Goal: Transaction & Acquisition: Purchase product/service

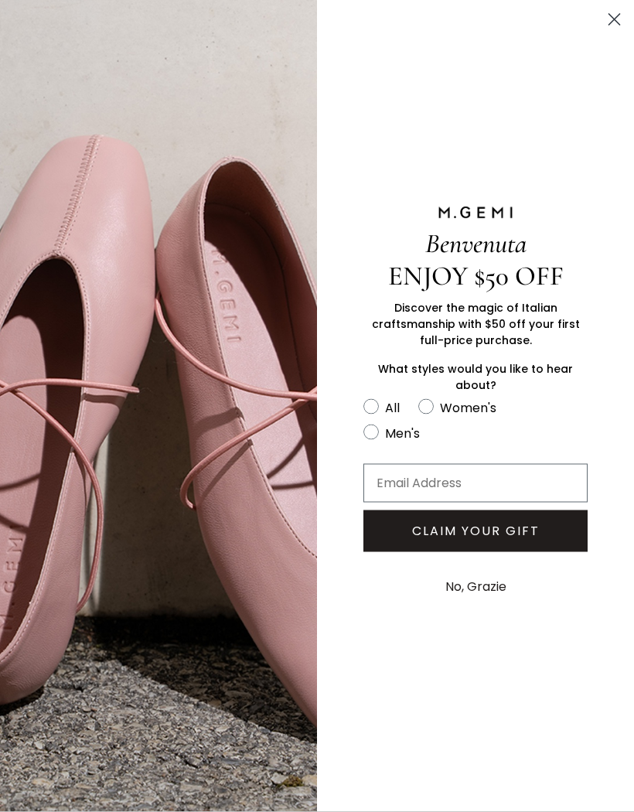
scroll to position [660, 0]
click at [610, 26] on circle "Close dialog" at bounding box center [614, 20] width 26 height 26
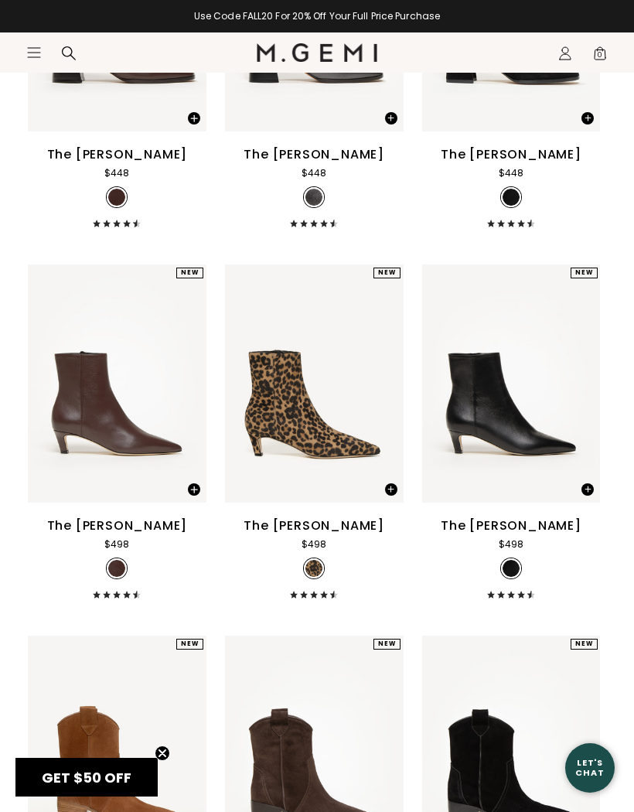
scroll to position [1106, 0]
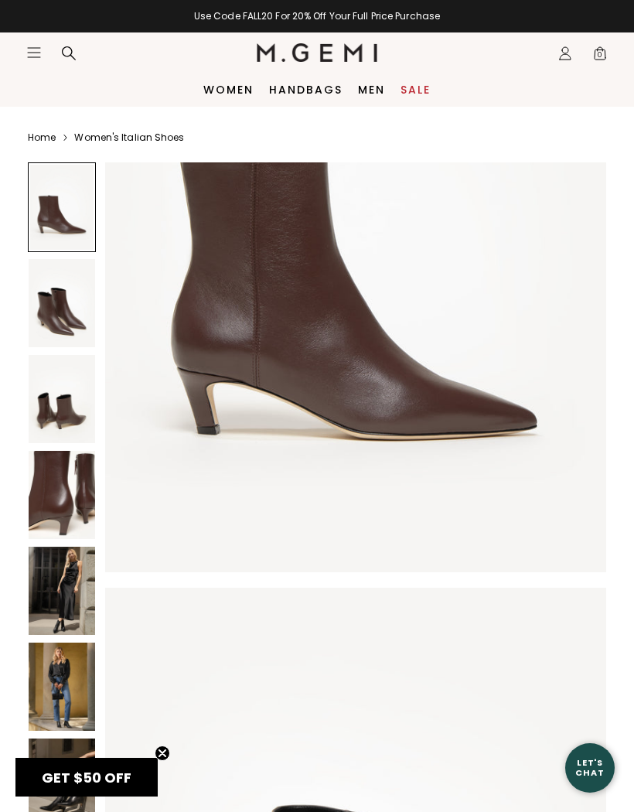
click at [48, 415] on img at bounding box center [62, 399] width 66 height 88
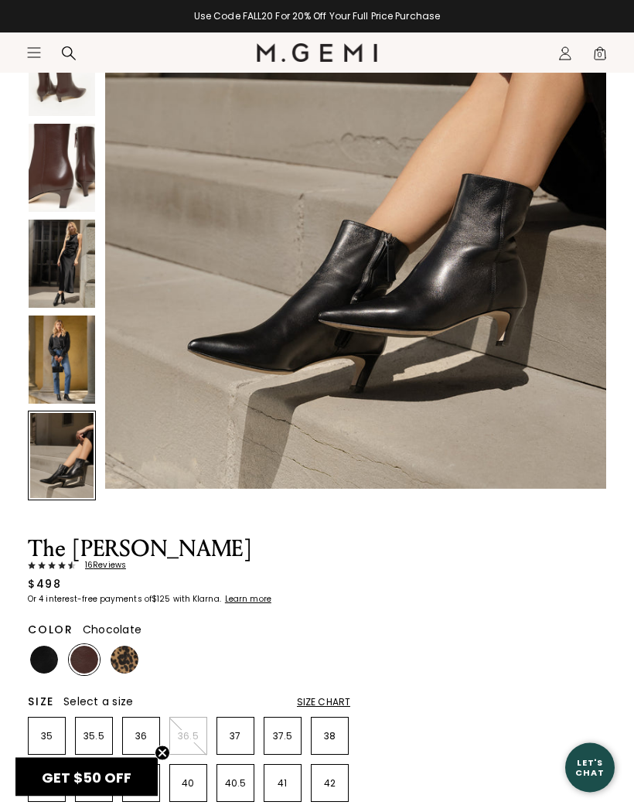
scroll to position [327, 0]
click at [36, 649] on img at bounding box center [44, 660] width 28 height 28
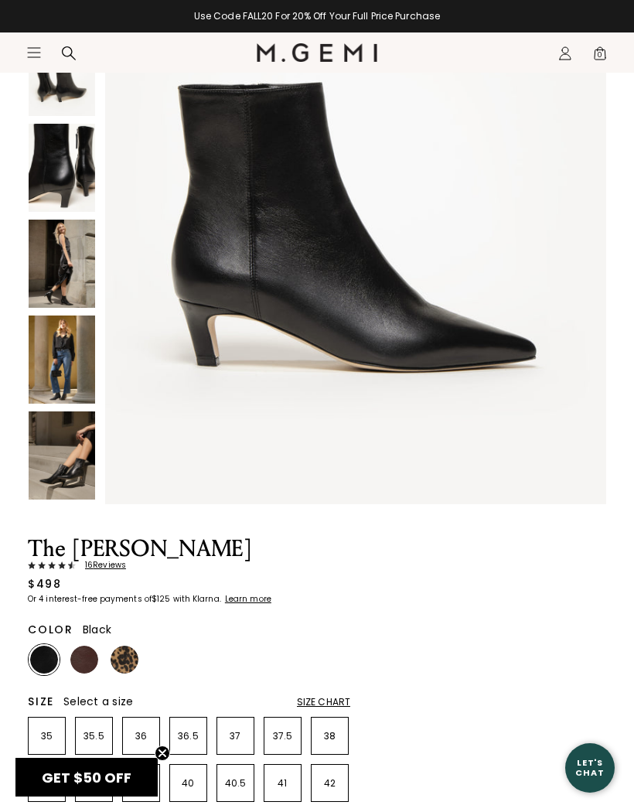
click at [83, 657] on img at bounding box center [84, 660] width 28 height 28
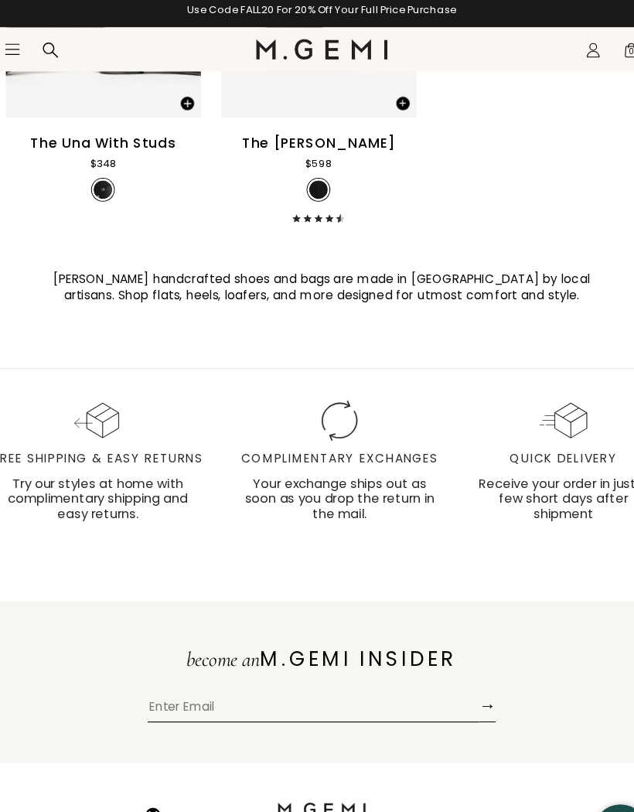
scroll to position [20481, 0]
